Goal: Information Seeking & Learning: Learn about a topic

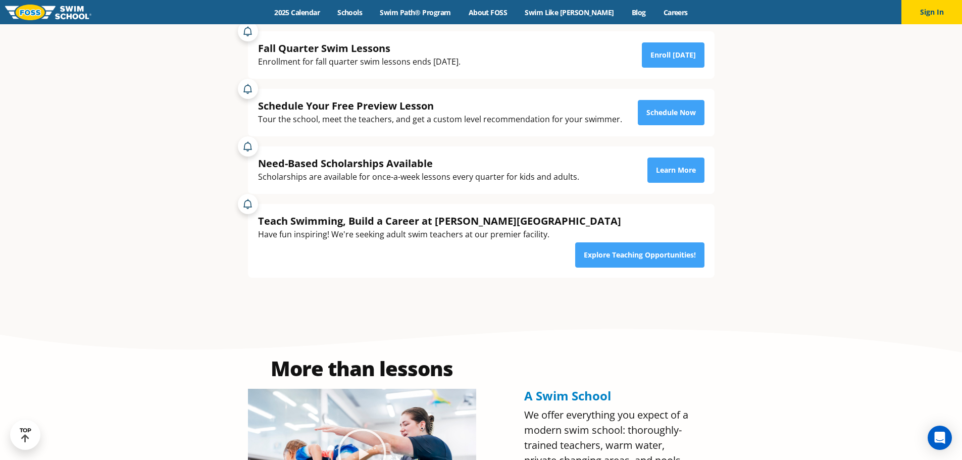
scroll to position [202, 0]
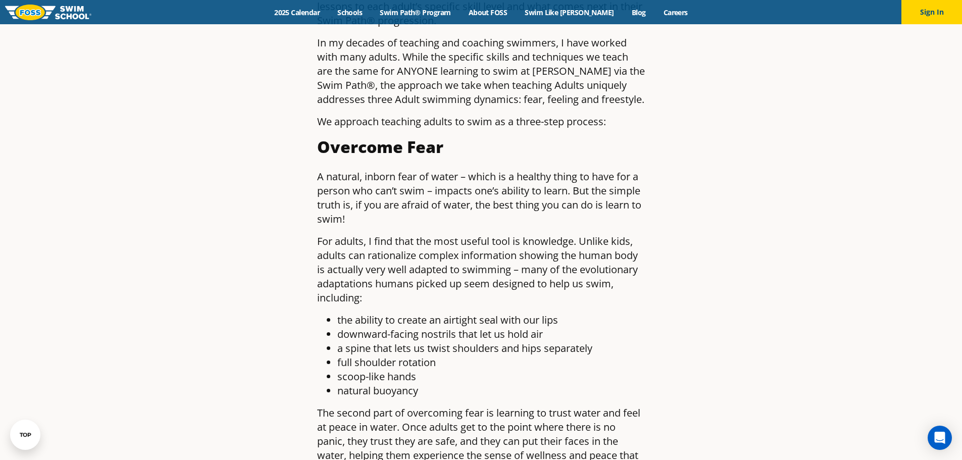
scroll to position [606, 0]
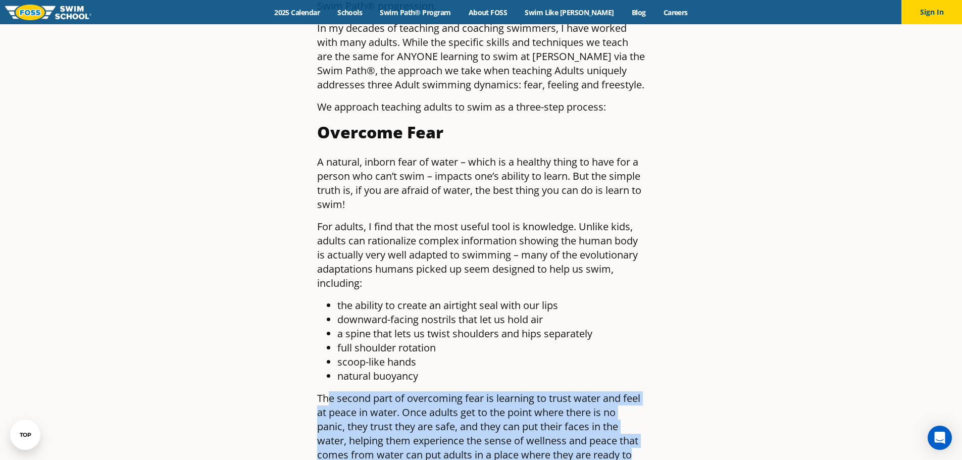
drag, startPoint x: 327, startPoint y: 383, endPoint x: 657, endPoint y: 435, distance: 334.7
click at [657, 435] on article "Teaching Adults to Swim the FOSS Way By Foss Swim School , September 1, 2020 by…" at bounding box center [481, 331] width 596 height 1754
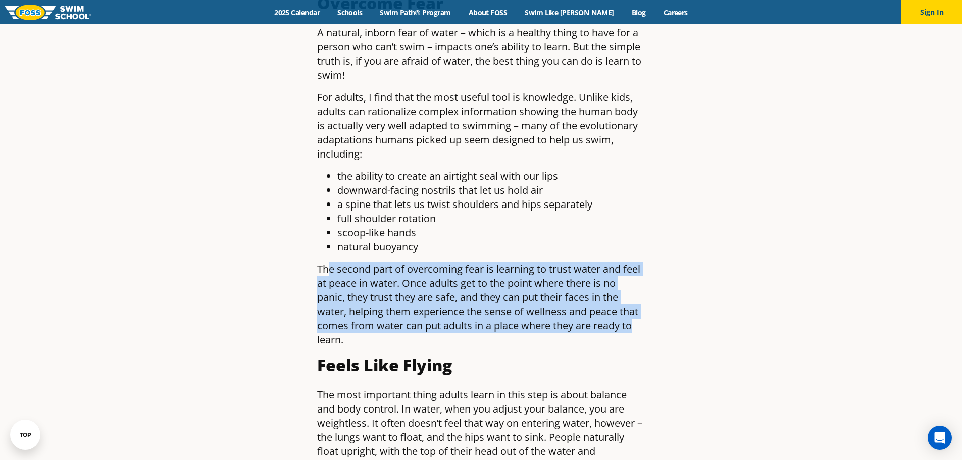
scroll to position [757, 0]
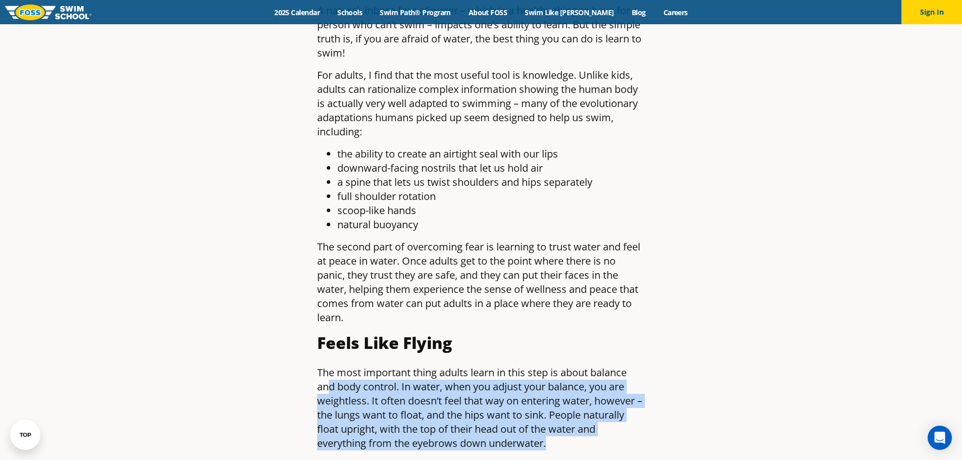
drag, startPoint x: 328, startPoint y: 364, endPoint x: 639, endPoint y: 420, distance: 315.4
click at [639, 420] on p "The most important thing adults learn in this step is about balance and body co…" at bounding box center [481, 407] width 328 height 85
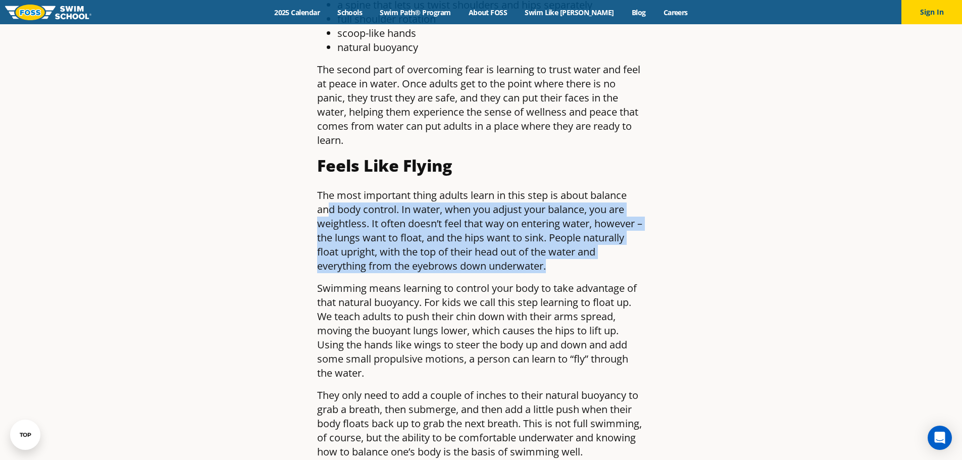
scroll to position [959, 0]
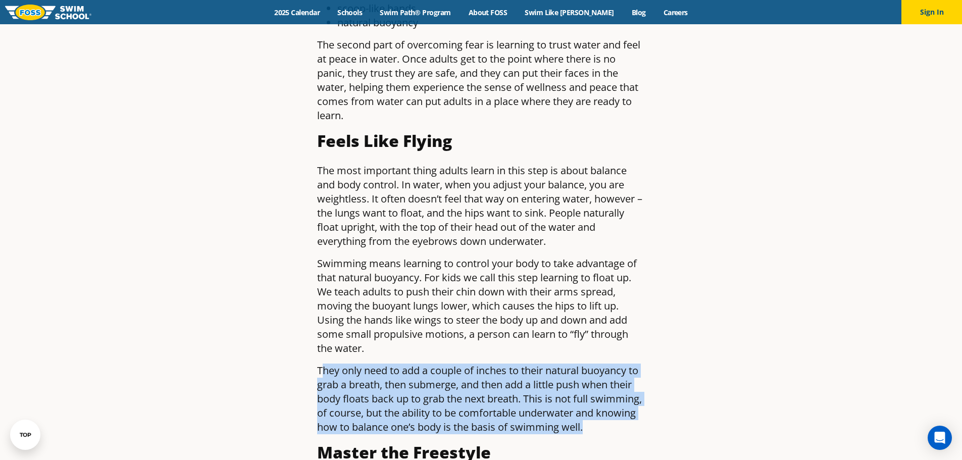
drag, startPoint x: 324, startPoint y: 355, endPoint x: 683, endPoint y: 407, distance: 363.2
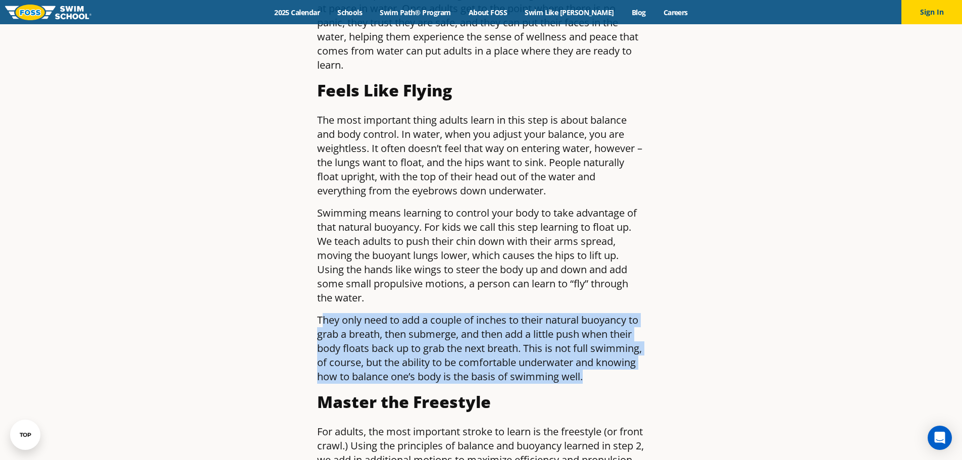
scroll to position [1060, 0]
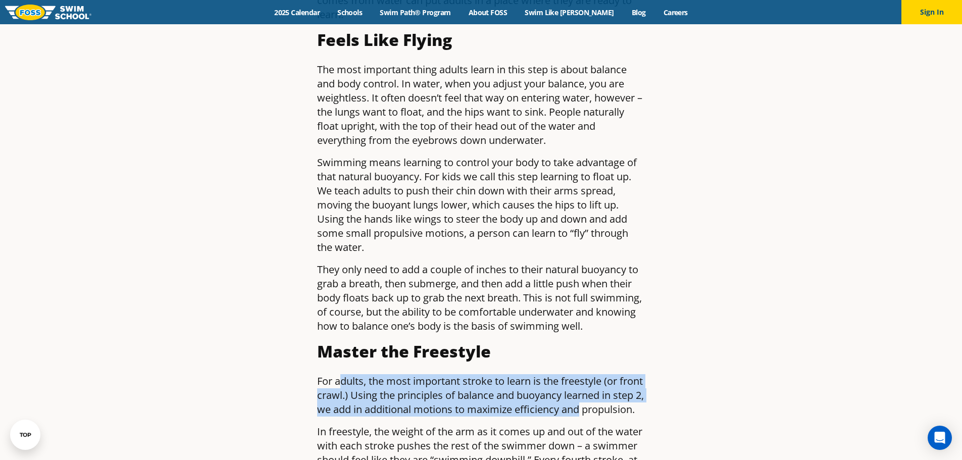
drag, startPoint x: 339, startPoint y: 365, endPoint x: 668, endPoint y: 388, distance: 329.4
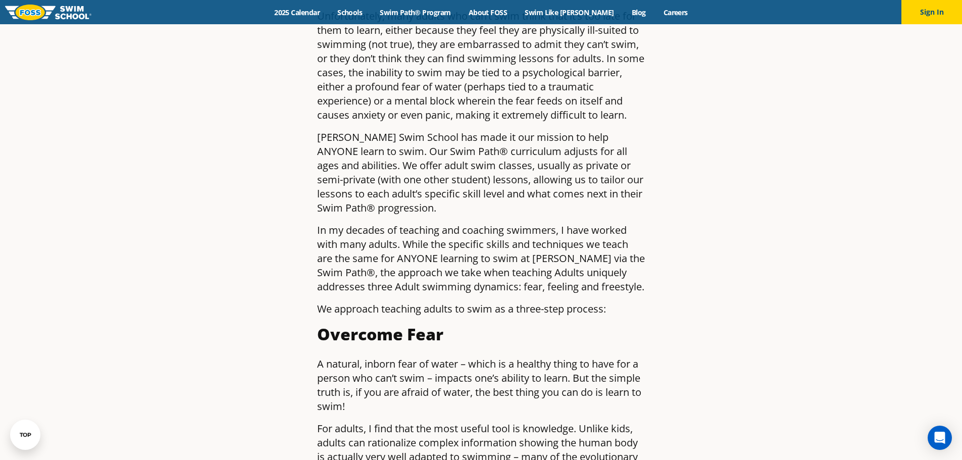
scroll to position [0, 0]
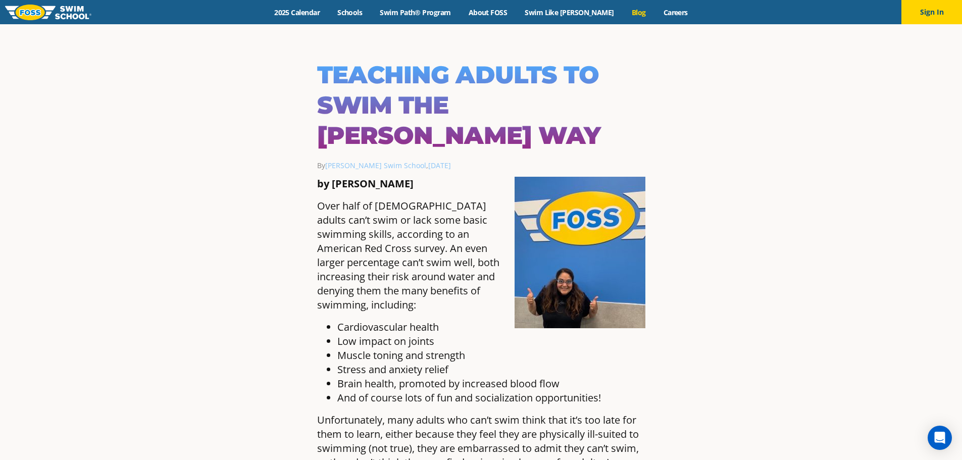
click at [622, 11] on link "Blog" at bounding box center [638, 13] width 32 height 10
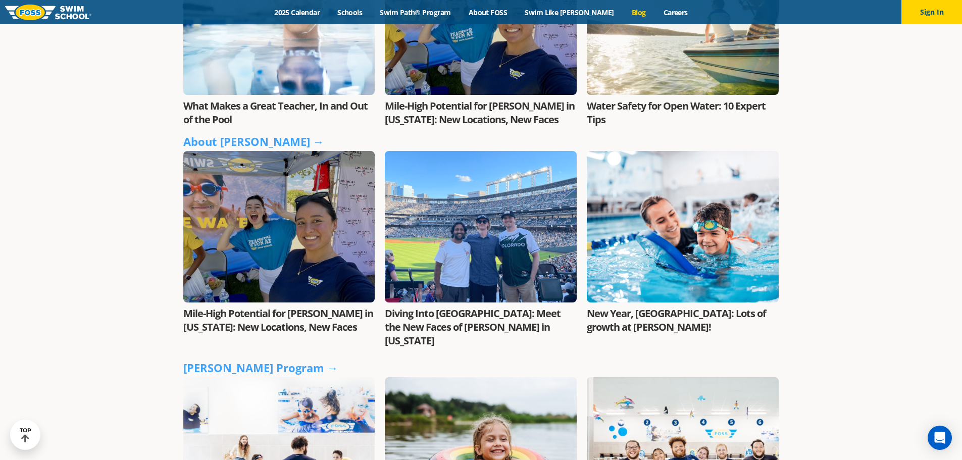
scroll to position [404, 0]
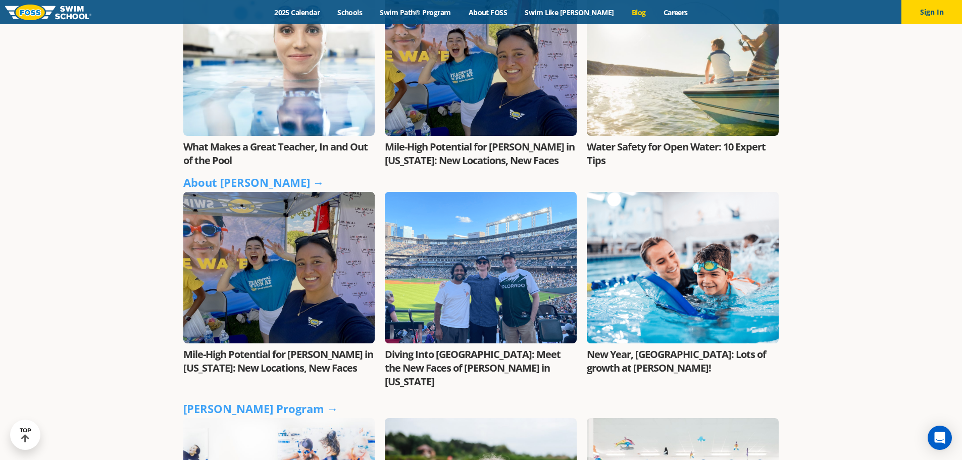
click at [442, 358] on link "Diving Into [GEOGRAPHIC_DATA]: Meet the New Faces of [PERSON_NAME] in [US_STATE]" at bounding box center [473, 367] width 176 height 41
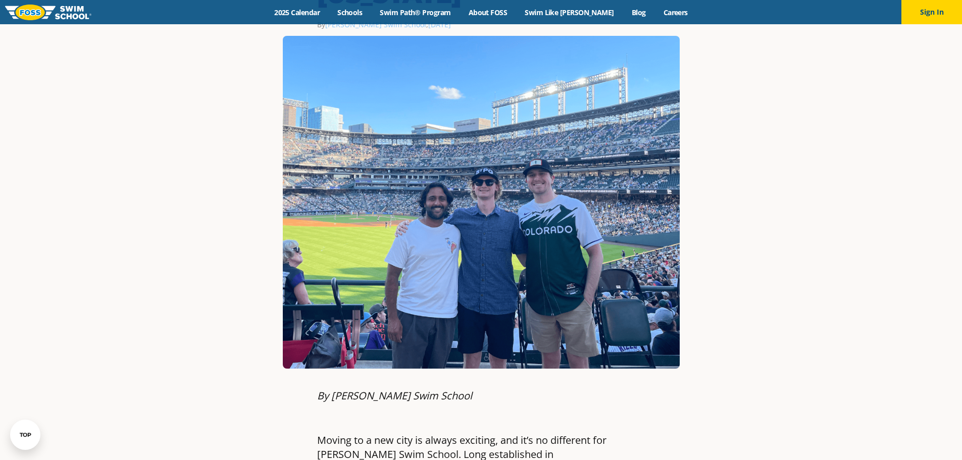
scroll to position [202, 0]
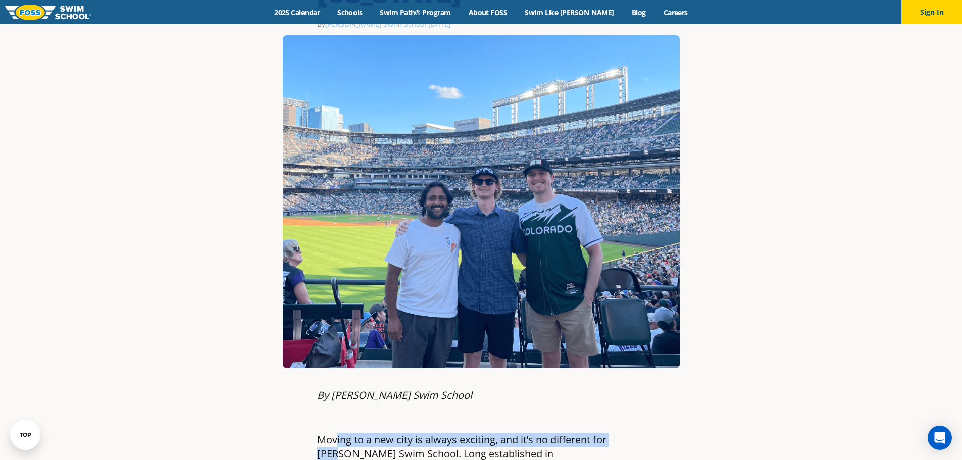
drag, startPoint x: 337, startPoint y: 382, endPoint x: 648, endPoint y: 384, distance: 311.5
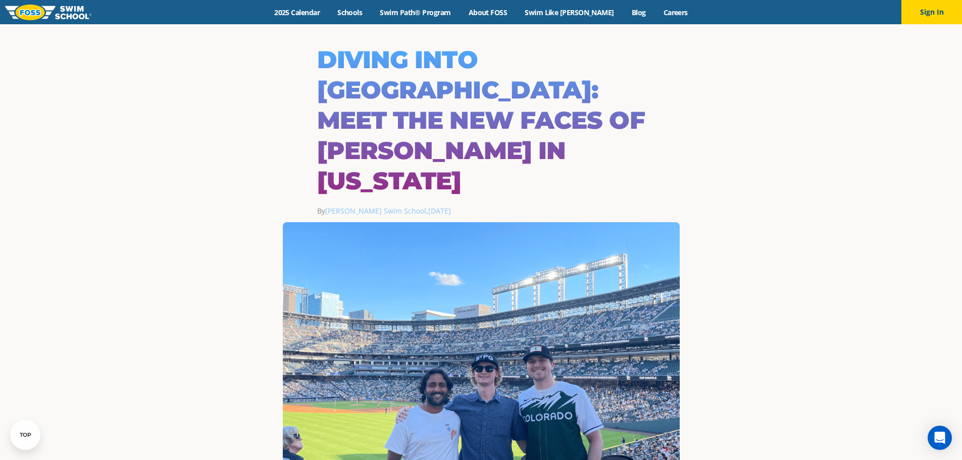
scroll to position [0, 0]
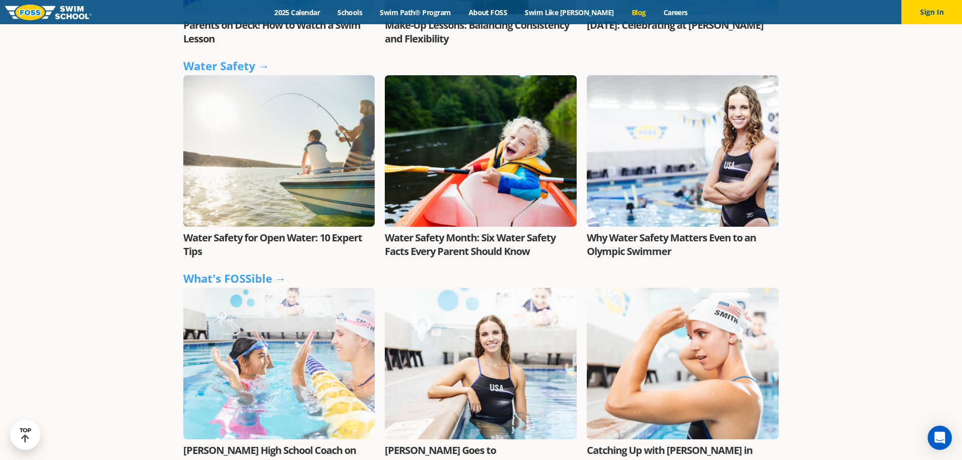
scroll to position [909, 0]
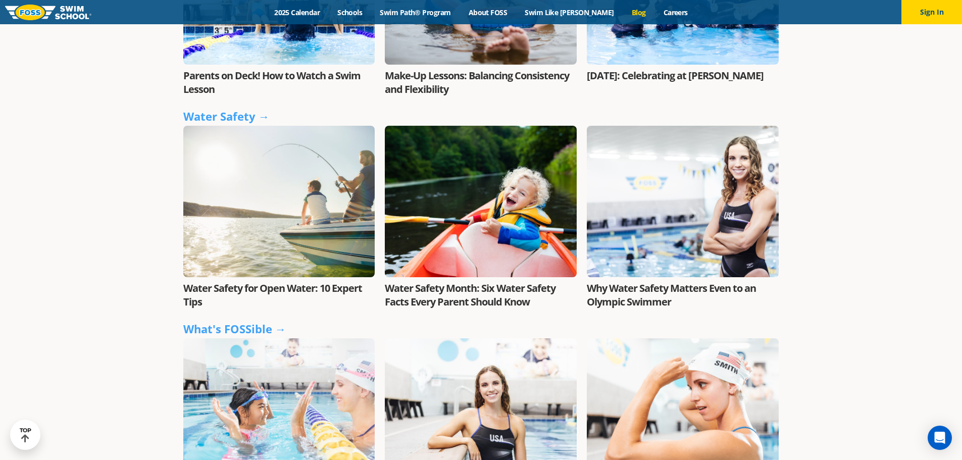
click at [630, 281] on link "Why Water Safety Matters Even to an Olympic Swimmer" at bounding box center [671, 294] width 169 height 27
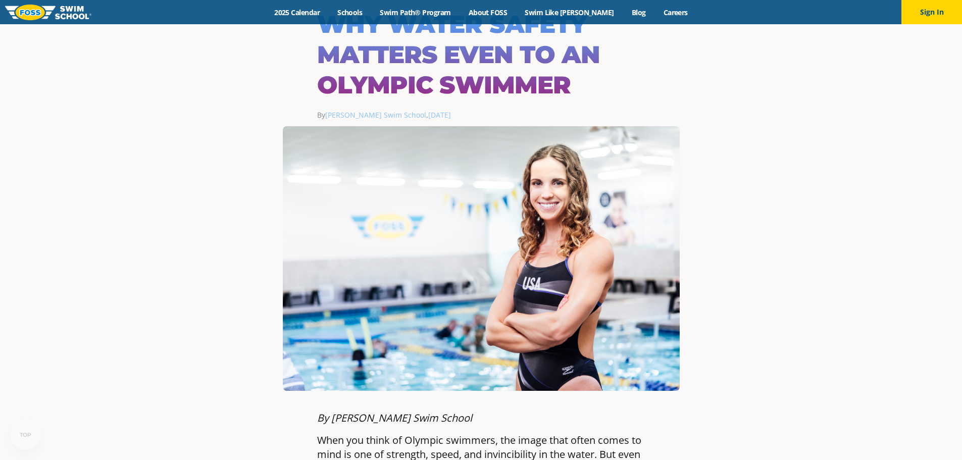
scroll to position [202, 0]
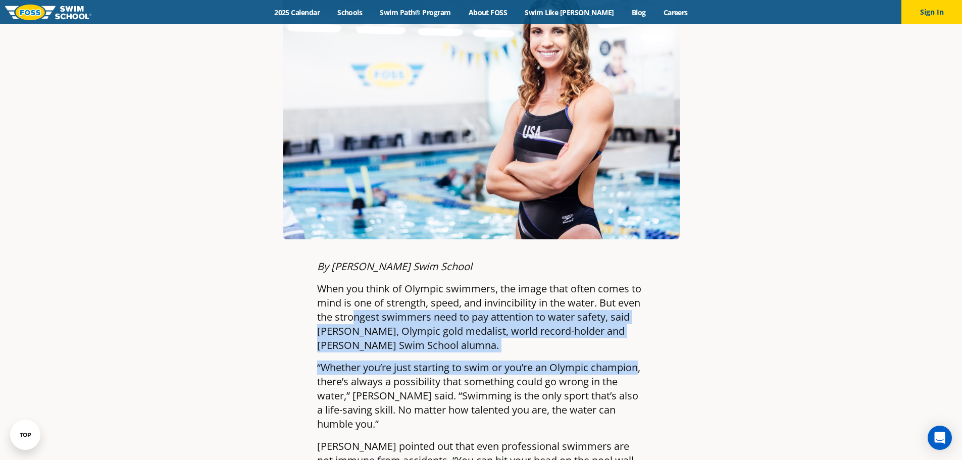
drag, startPoint x: 351, startPoint y: 313, endPoint x: 640, endPoint y: 364, distance: 293.1
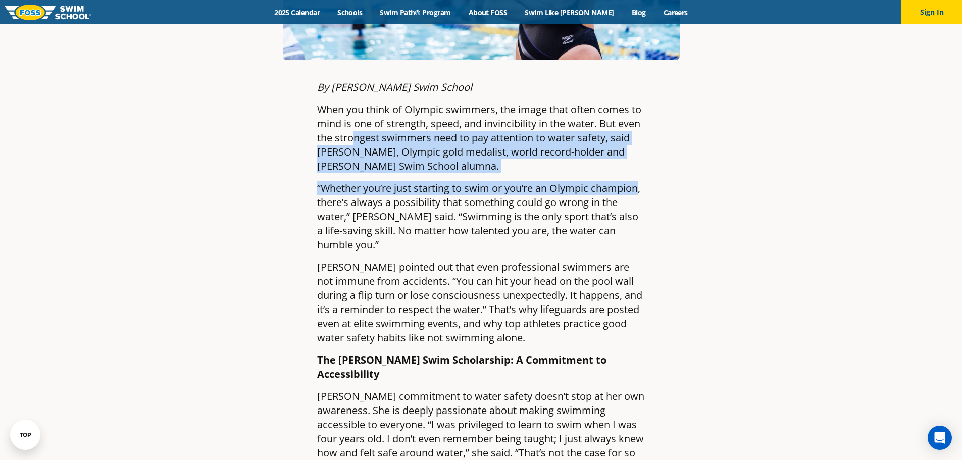
scroll to position [404, 0]
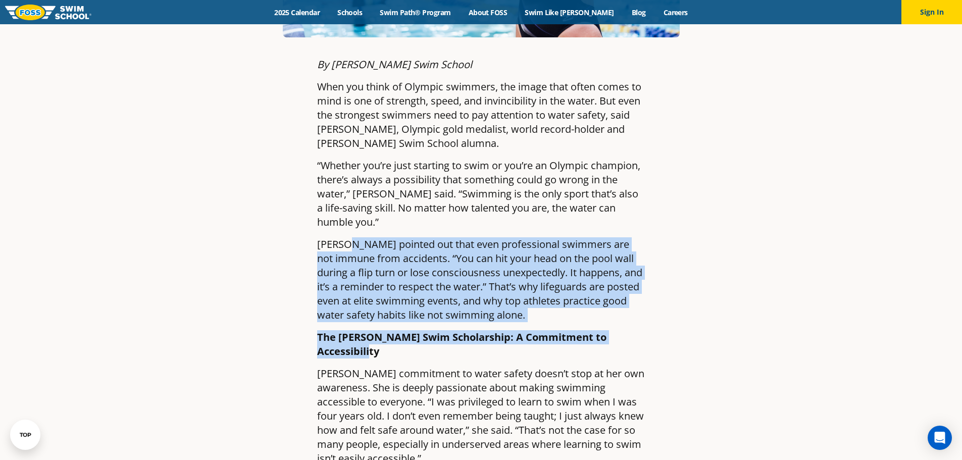
drag, startPoint x: 348, startPoint y: 234, endPoint x: 643, endPoint y: 332, distance: 310.8
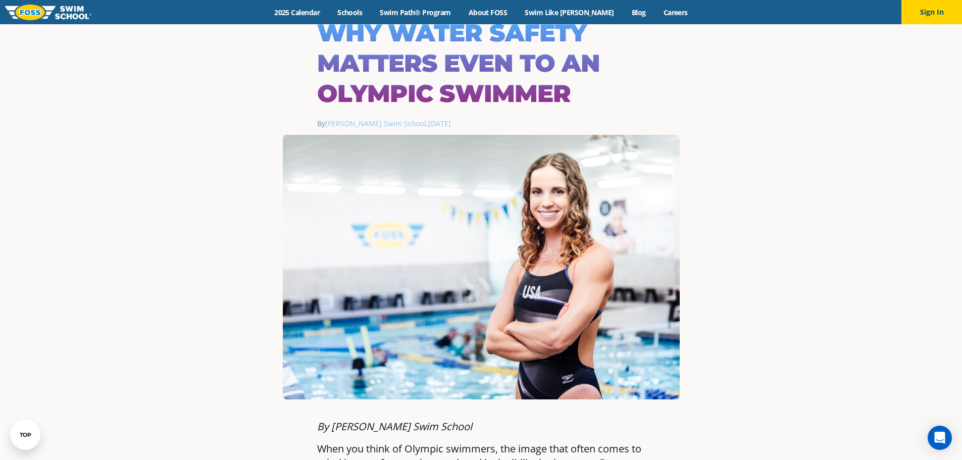
scroll to position [0, 0]
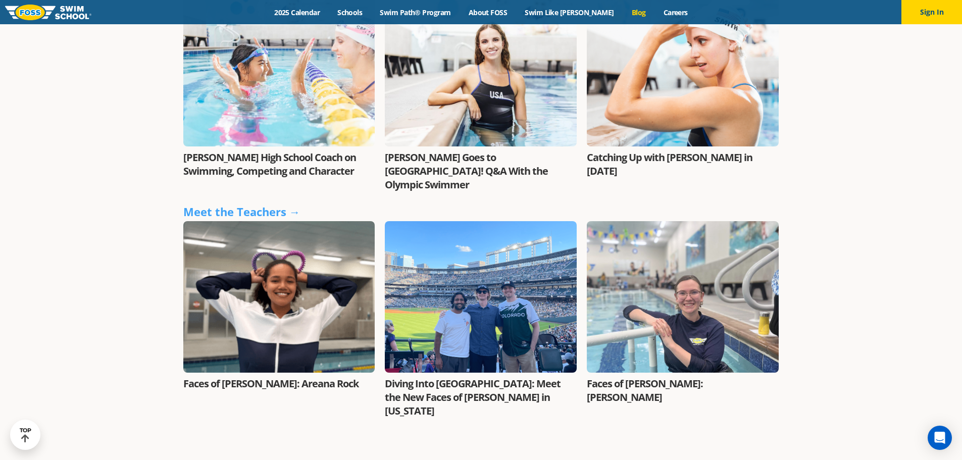
scroll to position [1262, 0]
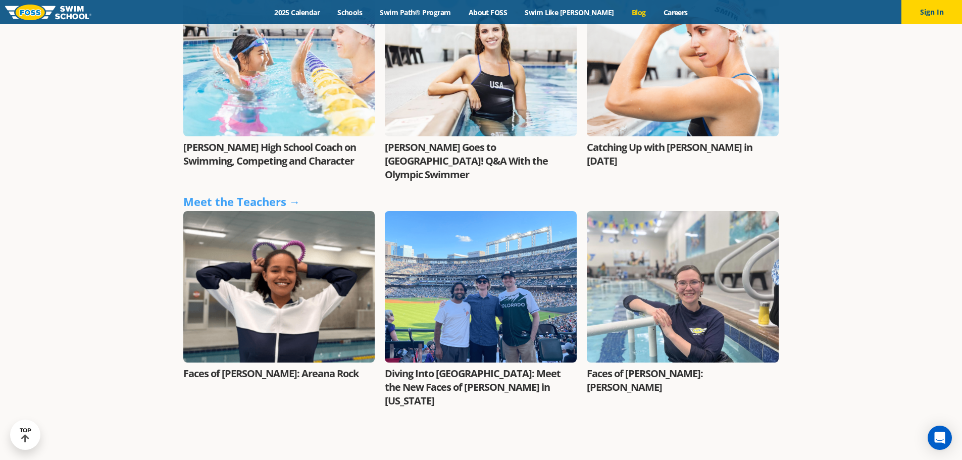
click at [638, 366] on link "Faces of [PERSON_NAME]: [PERSON_NAME]" at bounding box center [645, 379] width 116 height 27
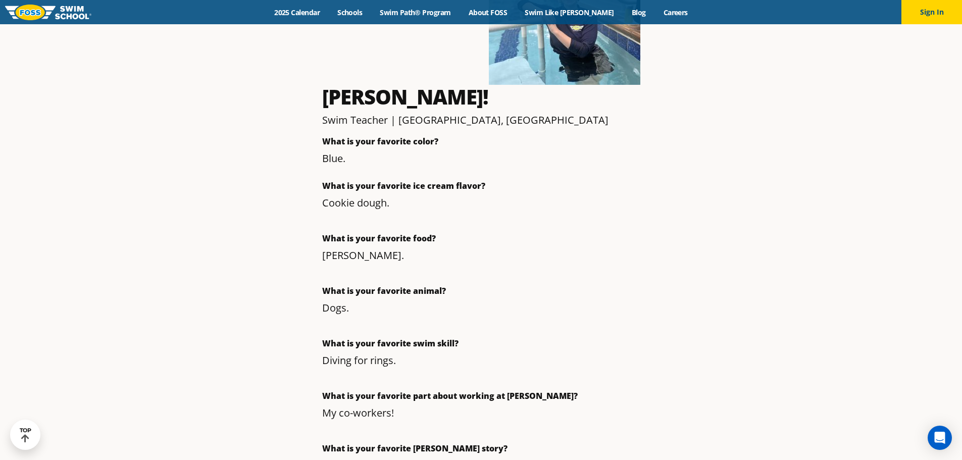
scroll to position [303, 0]
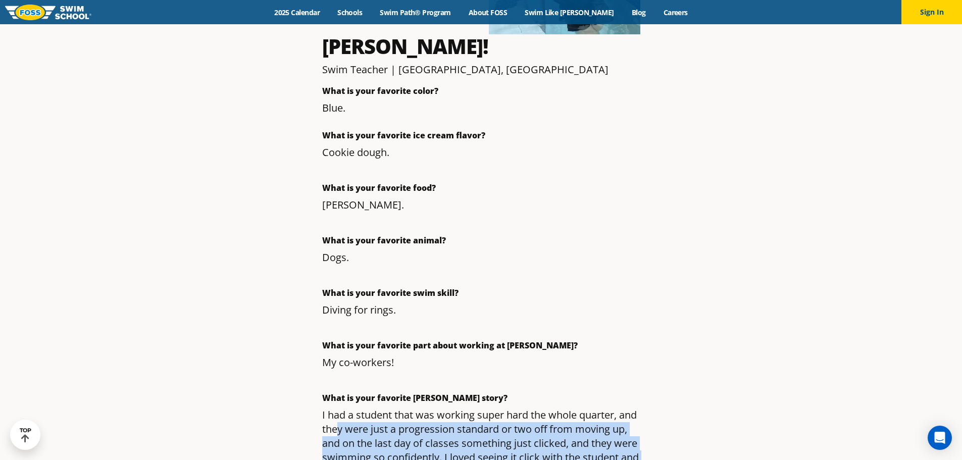
drag, startPoint x: 340, startPoint y: 280, endPoint x: 645, endPoint y: 346, distance: 312.0
click at [645, 346] on div "Meet Kae Joyner! Swim Teacher | Ballwin, MO What is your favorite color? Blue. …" at bounding box center [481, 277] width 328 height 806
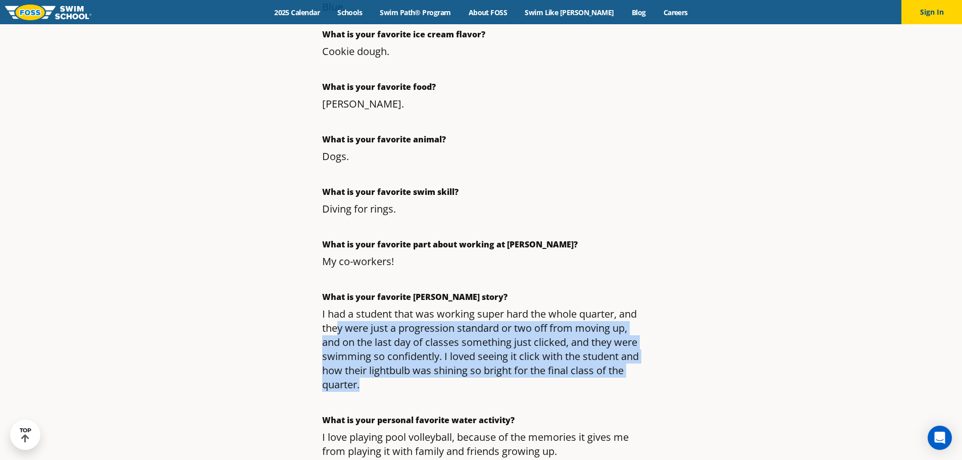
scroll to position [454, 0]
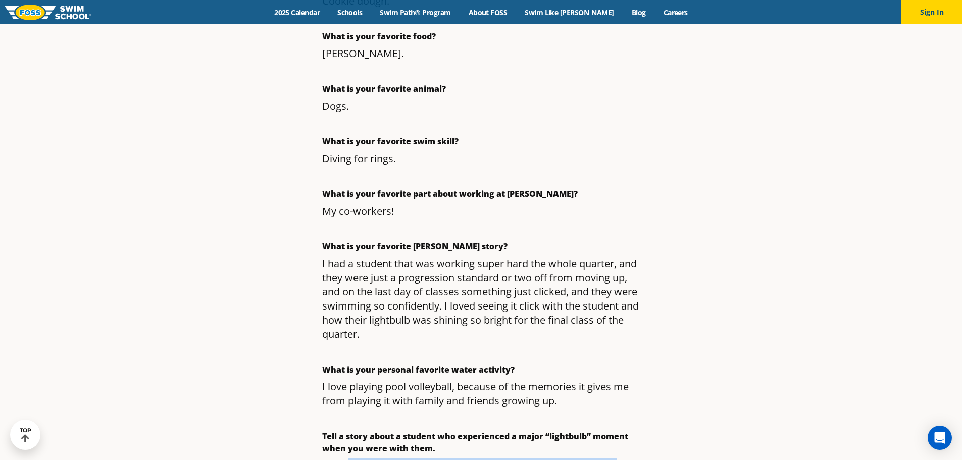
drag, startPoint x: 347, startPoint y: 319, endPoint x: 644, endPoint y: 382, distance: 303.6
click at [644, 383] on div "Meet Kae Joyner! Swim Teacher | Ballwin, MO What is your favorite color? Blue. …" at bounding box center [481, 125] width 328 height 806
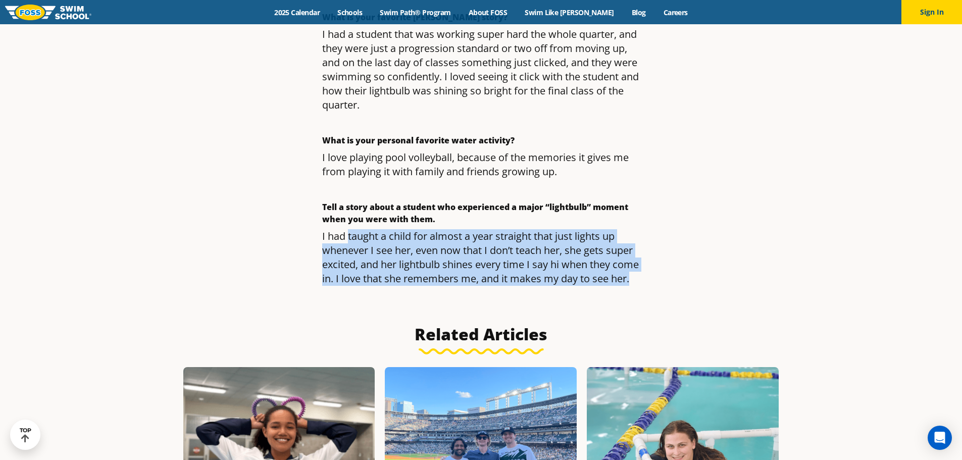
scroll to position [707, 0]
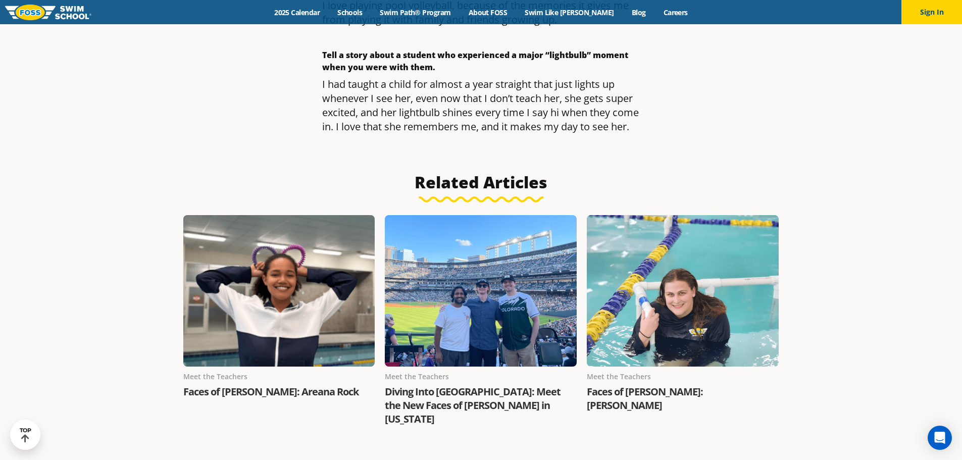
scroll to position [707, 0]
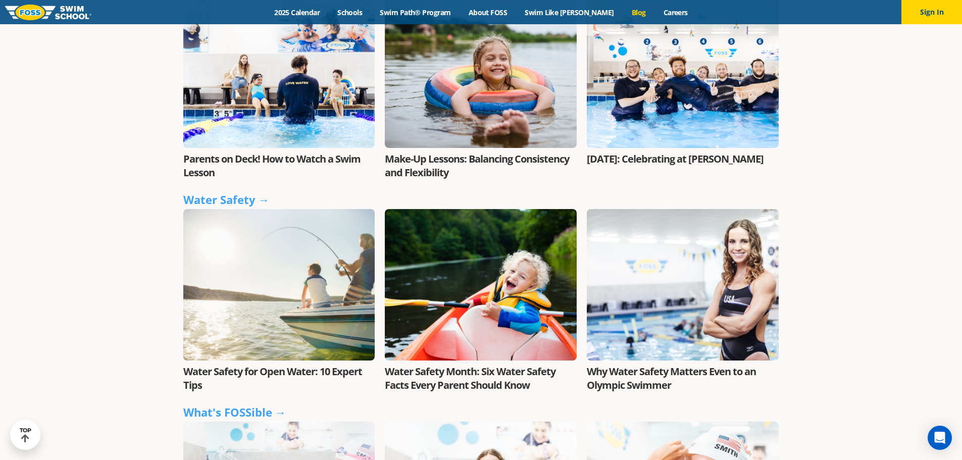
scroll to position [808, 0]
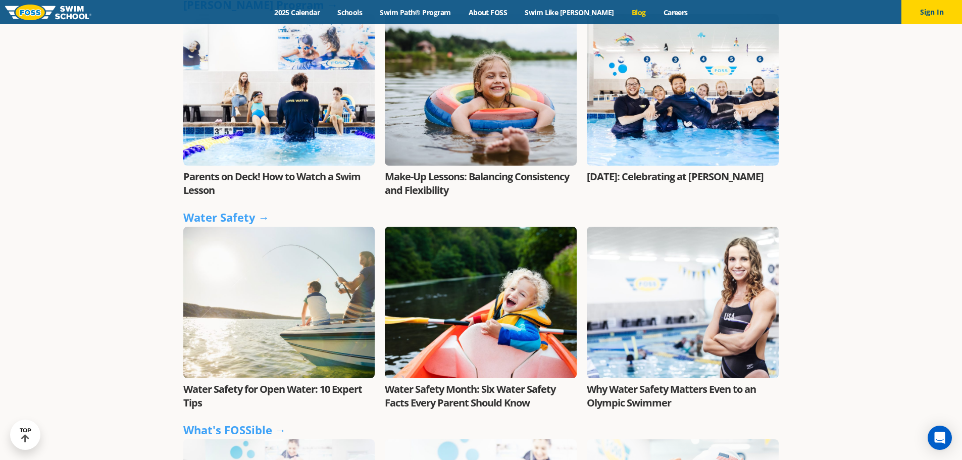
click at [212, 382] on link "Water Safety for Open Water: 10 Expert Tips" at bounding box center [272, 395] width 179 height 27
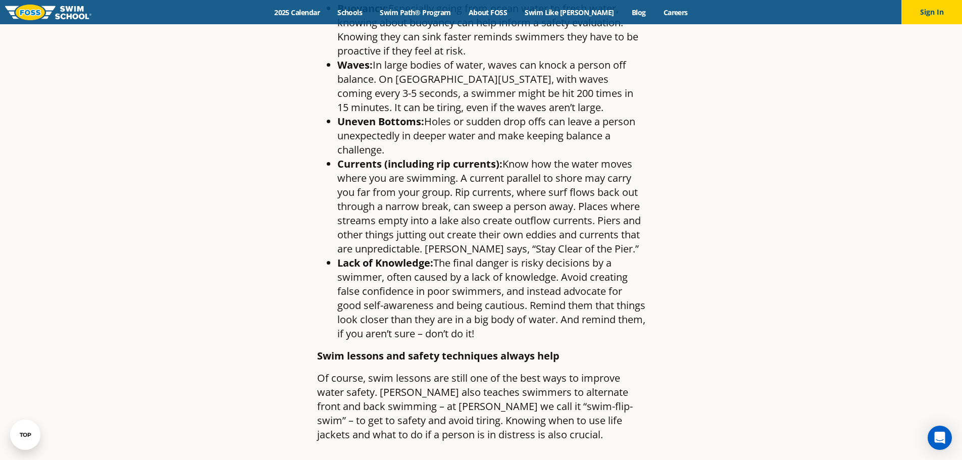
scroll to position [1313, 0]
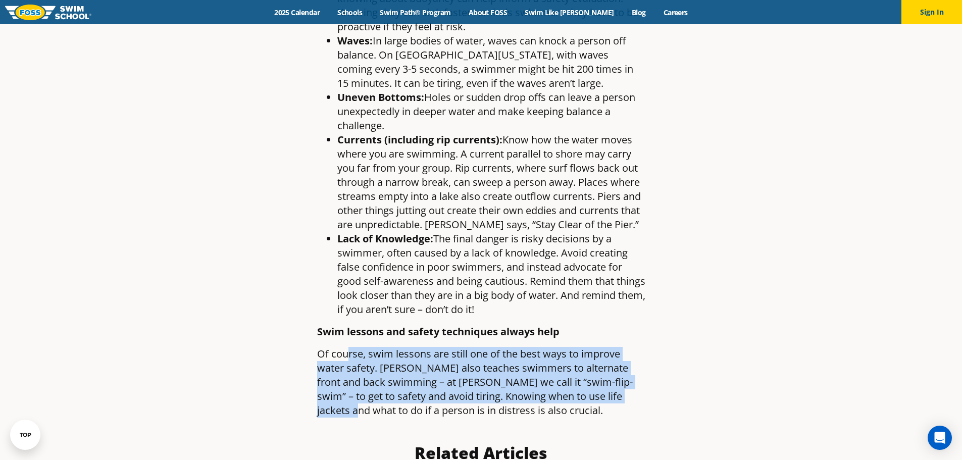
drag, startPoint x: 349, startPoint y: 353, endPoint x: 582, endPoint y: 349, distance: 232.2
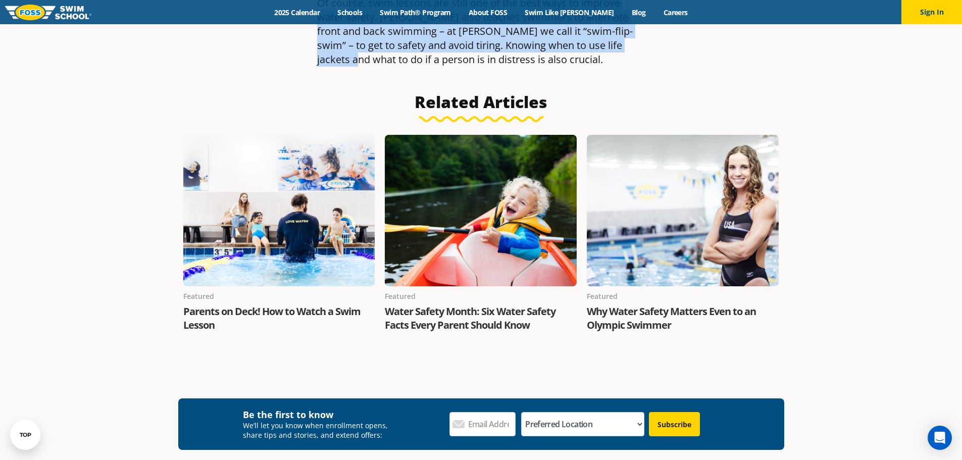
scroll to position [1666, 0]
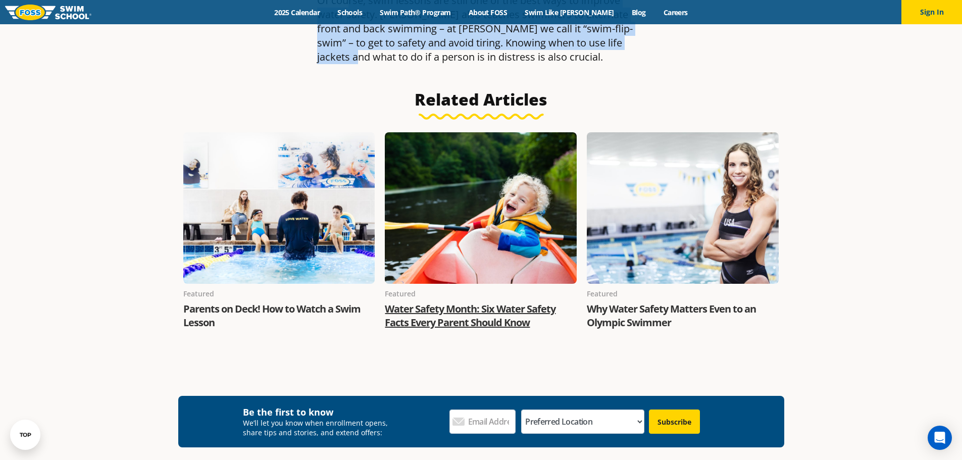
click at [414, 323] on link "Water Safety Month: Six Water Safety Facts Every Parent Should Know" at bounding box center [470, 315] width 171 height 27
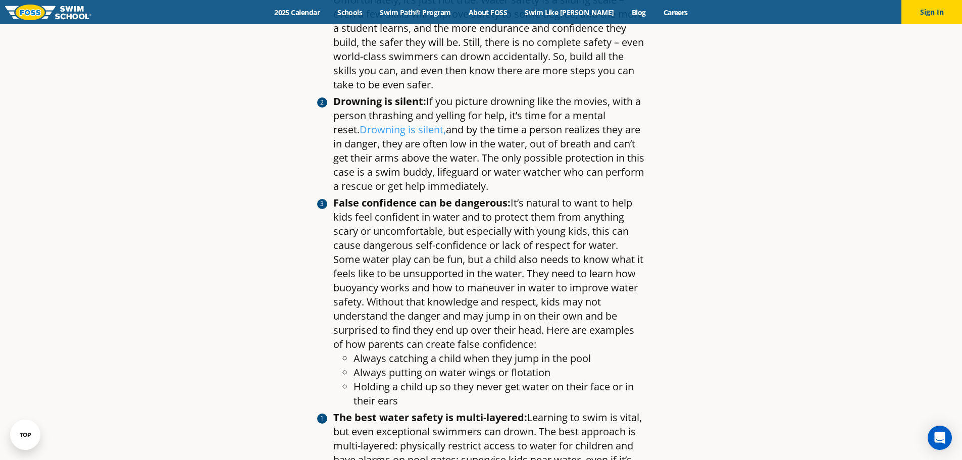
scroll to position [757, 0]
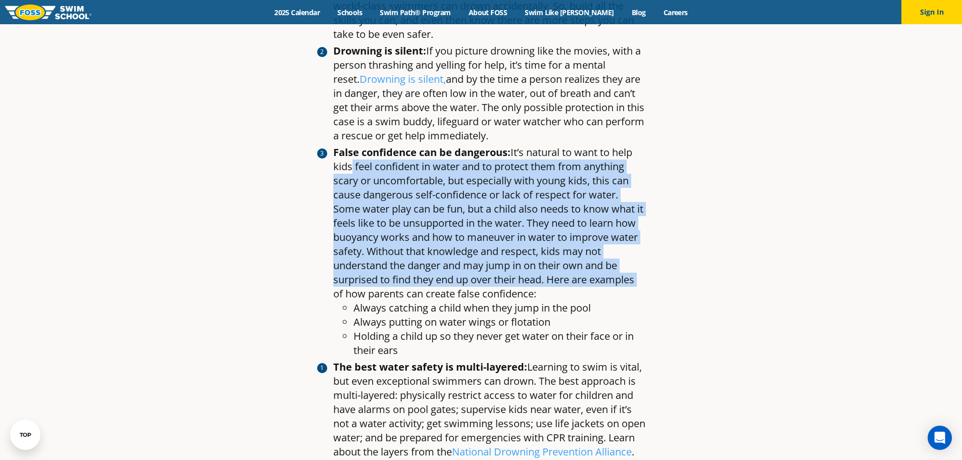
drag, startPoint x: 345, startPoint y: 164, endPoint x: 652, endPoint y: 284, distance: 329.4
click at [652, 284] on article "Water Safety Month: Six Water Safety Facts Every Parent Should Know By Emily He…" at bounding box center [481, 57] width 596 height 1511
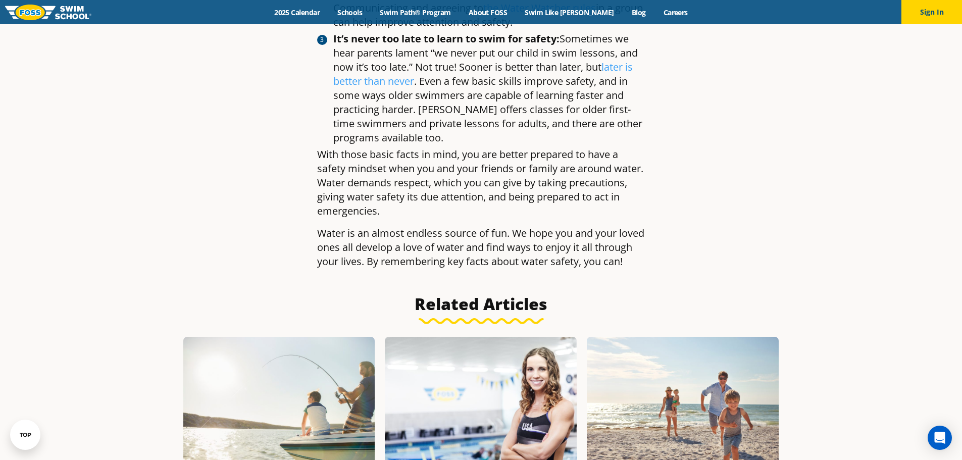
scroll to position [1363, 0]
